Goal: Task Accomplishment & Management: Complete application form

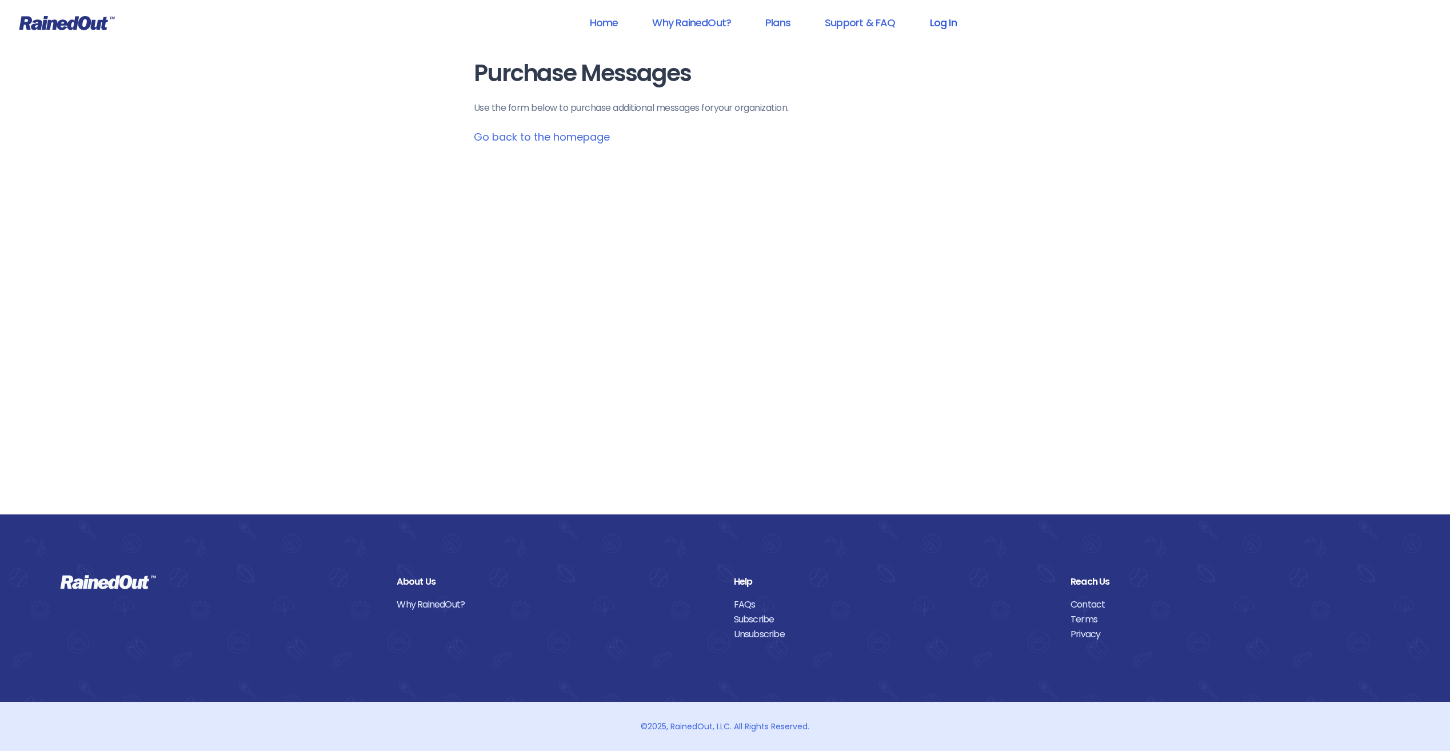
click at [944, 22] on link "Log In" at bounding box center [942, 23] width 57 height 26
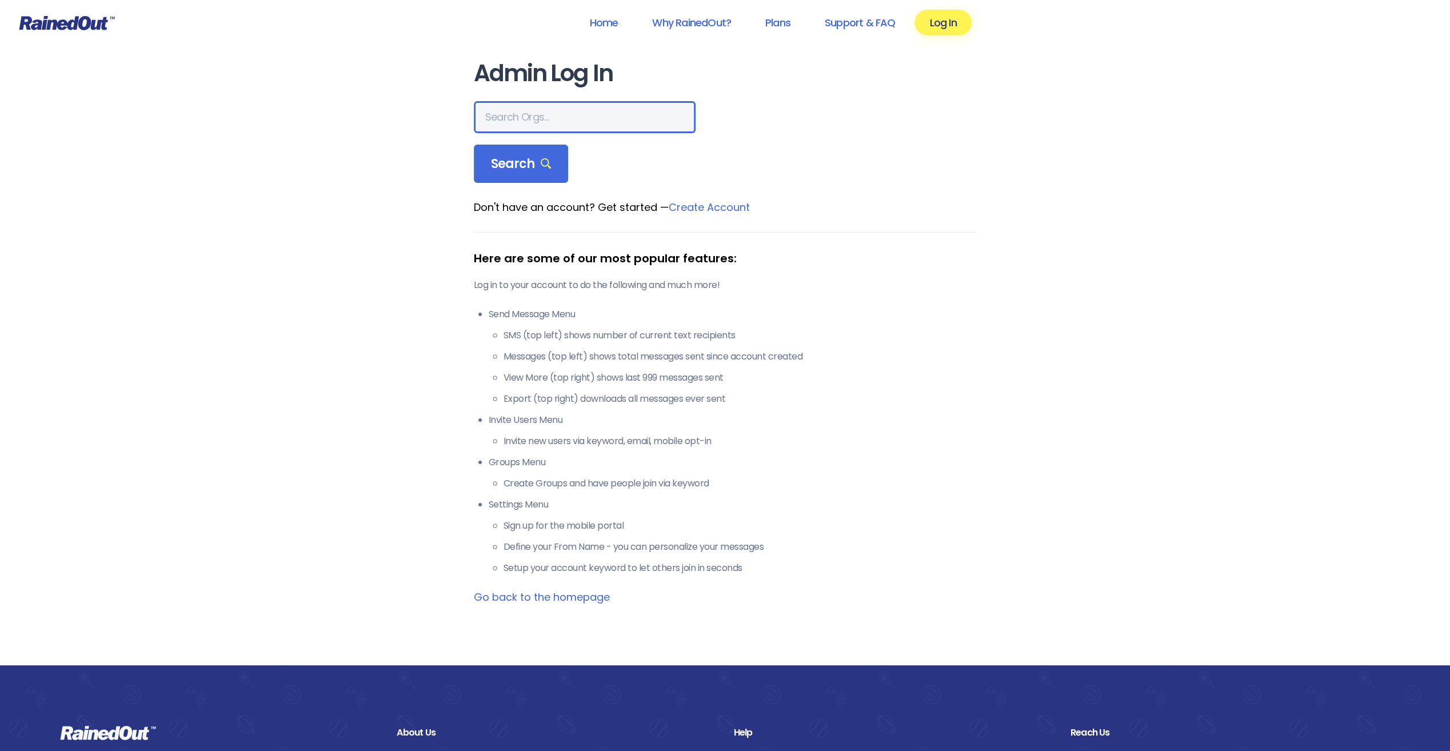
click at [520, 119] on input "text" at bounding box center [585, 117] width 222 height 32
type input "City of poway"
click at [523, 178] on div "Search" at bounding box center [521, 164] width 95 height 39
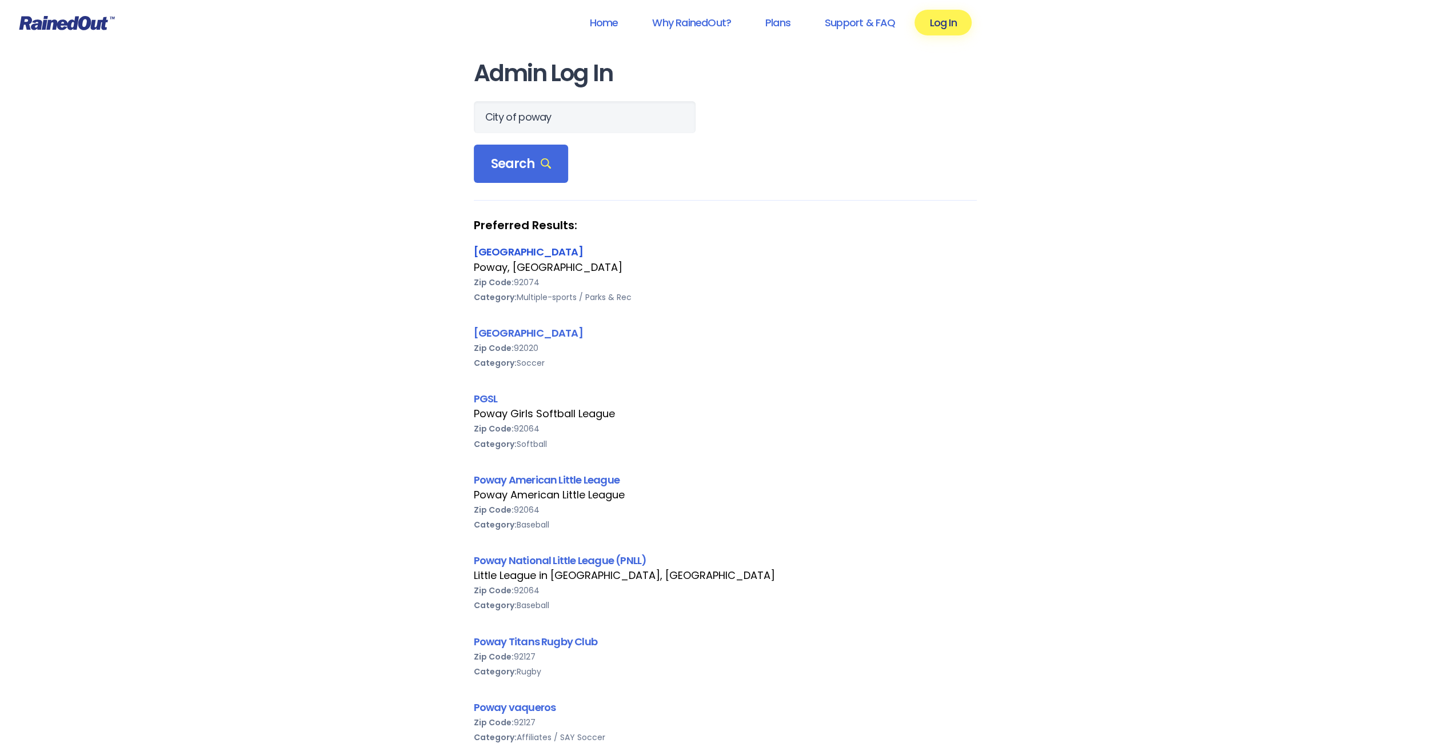
click at [515, 253] on link "[GEOGRAPHIC_DATA]" at bounding box center [528, 252] width 109 height 14
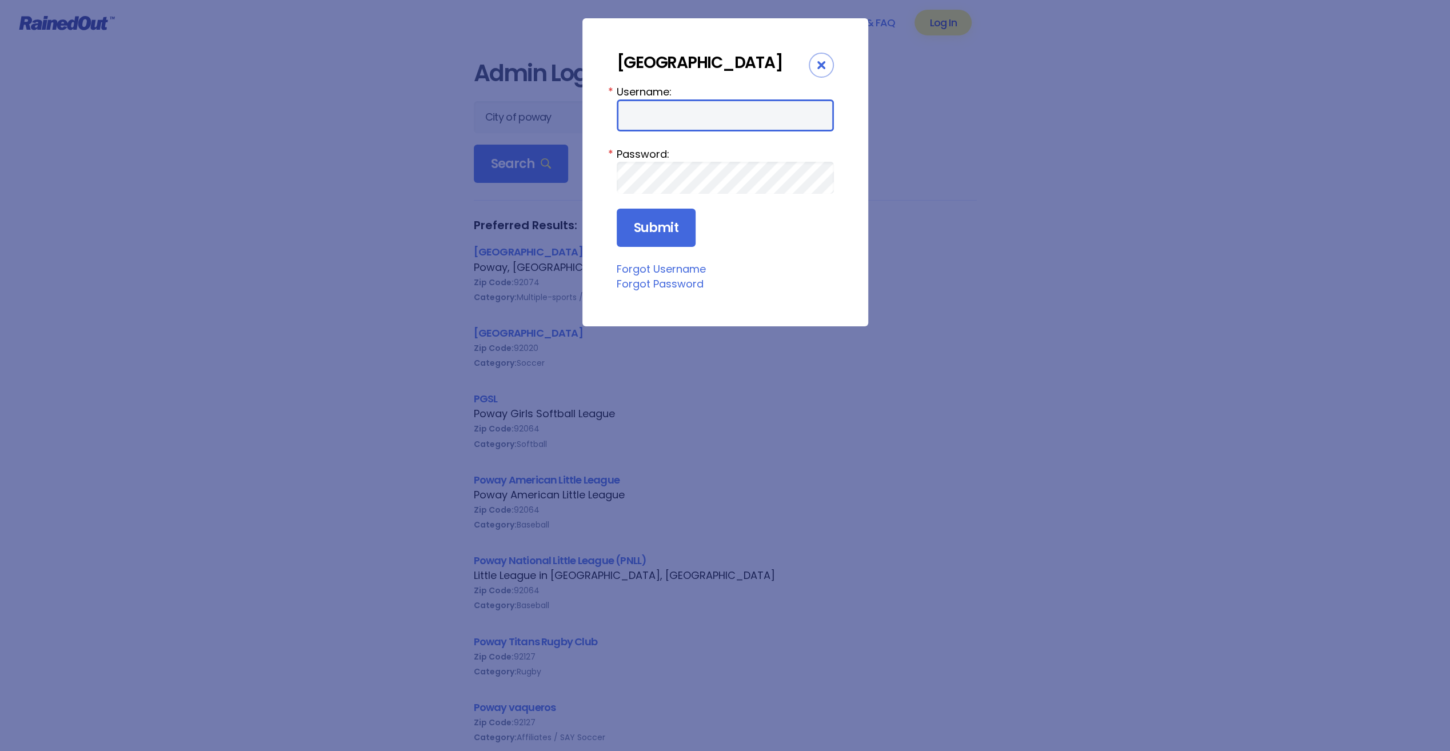
click at [679, 115] on input "Username:" at bounding box center [725, 115] width 217 height 32
type input "cpark"
click at [617, 209] on input "Submit" at bounding box center [656, 228] width 79 height 39
click at [655, 246] on input "Submit" at bounding box center [656, 228] width 79 height 39
